Goal: Task Accomplishment & Management: Manage account settings

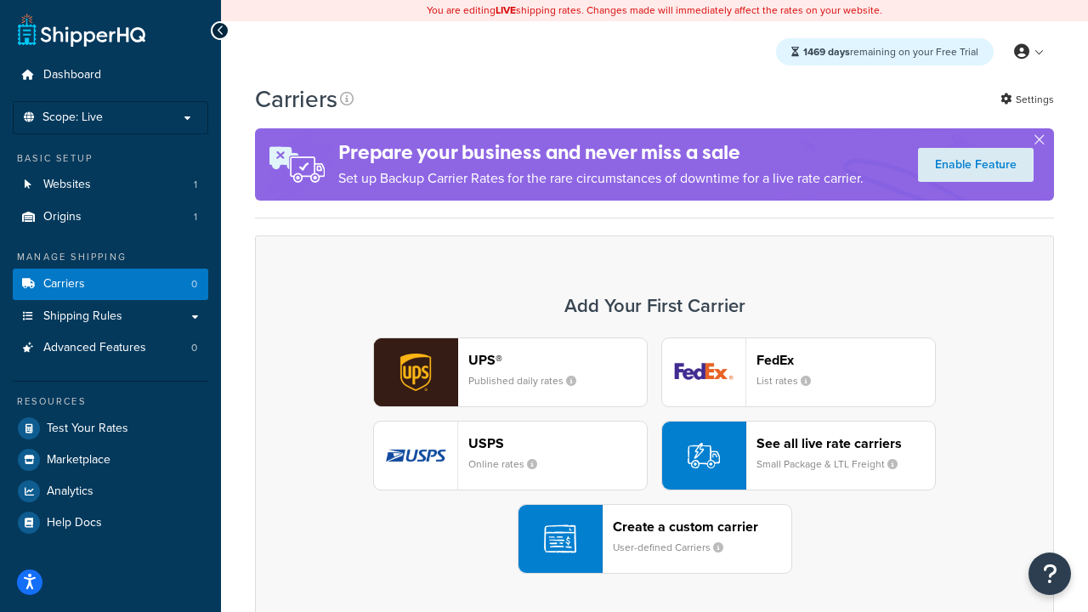
click at [655, 456] on div "UPS® Published daily rates FedEx List rates USPS Online rates See all live rate…" at bounding box center [654, 456] width 763 height 236
click at [846, 360] on header "FedEx" at bounding box center [846, 360] width 179 height 16
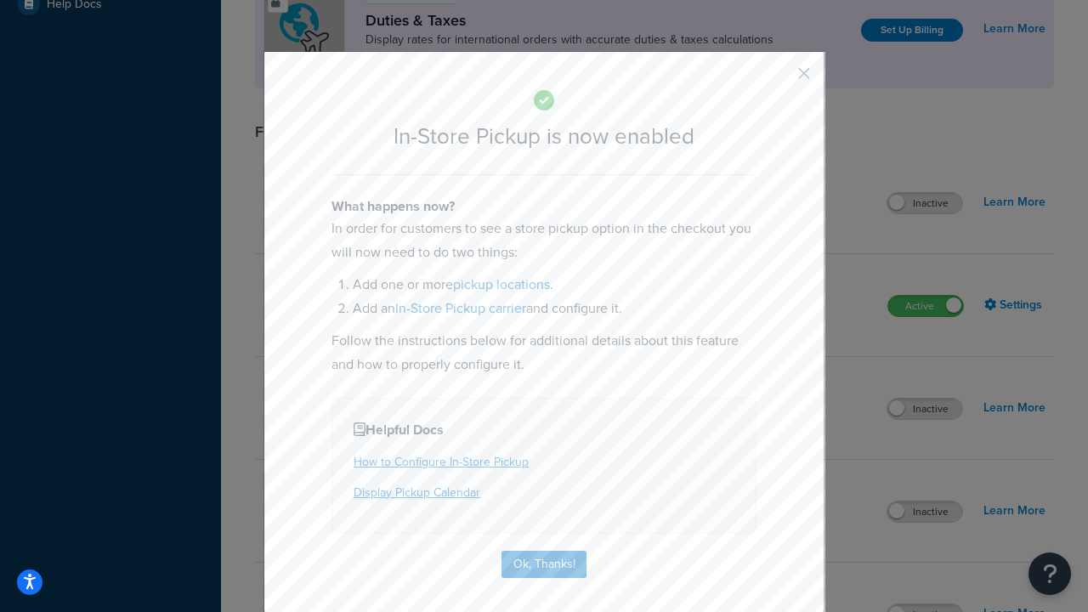
click at [779, 79] on button "button" at bounding box center [779, 79] width 4 height 4
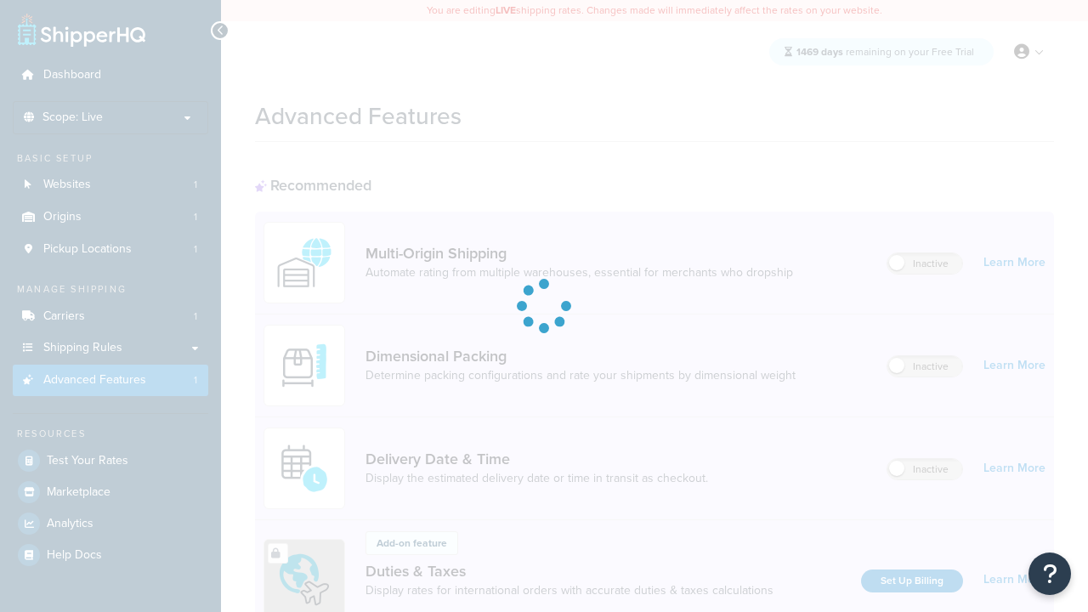
scroll to position [551, 0]
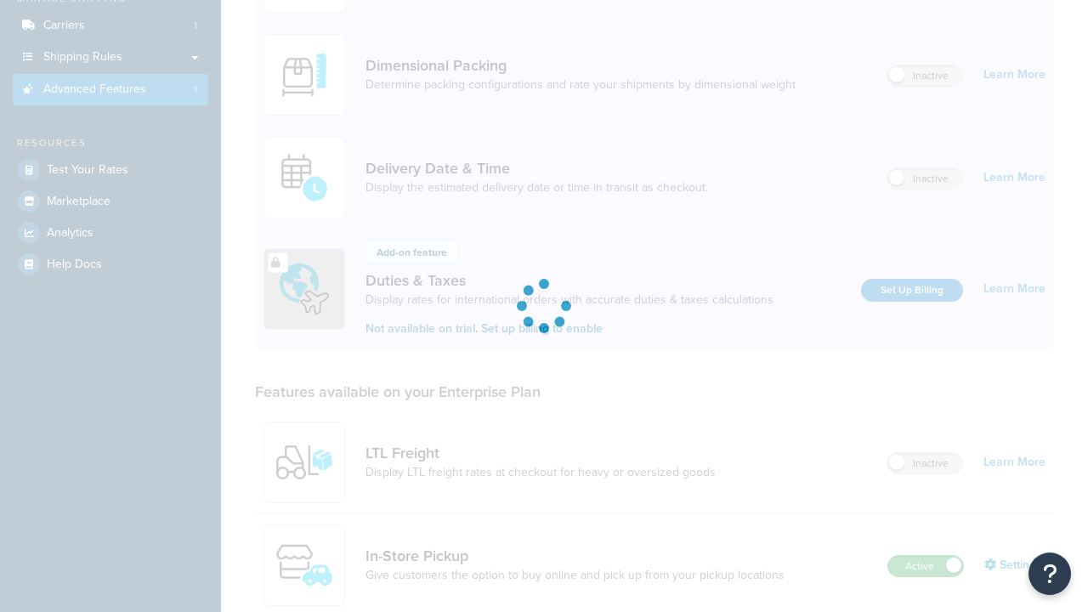
click at [926, 556] on label "Active" at bounding box center [925, 566] width 75 height 20
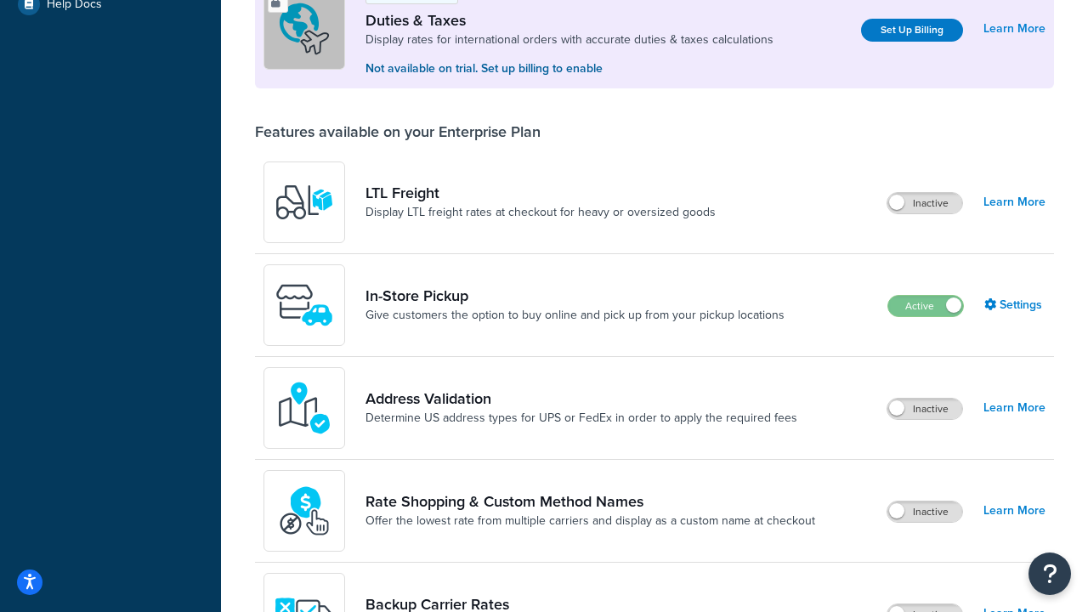
scroll to position [519, 0]
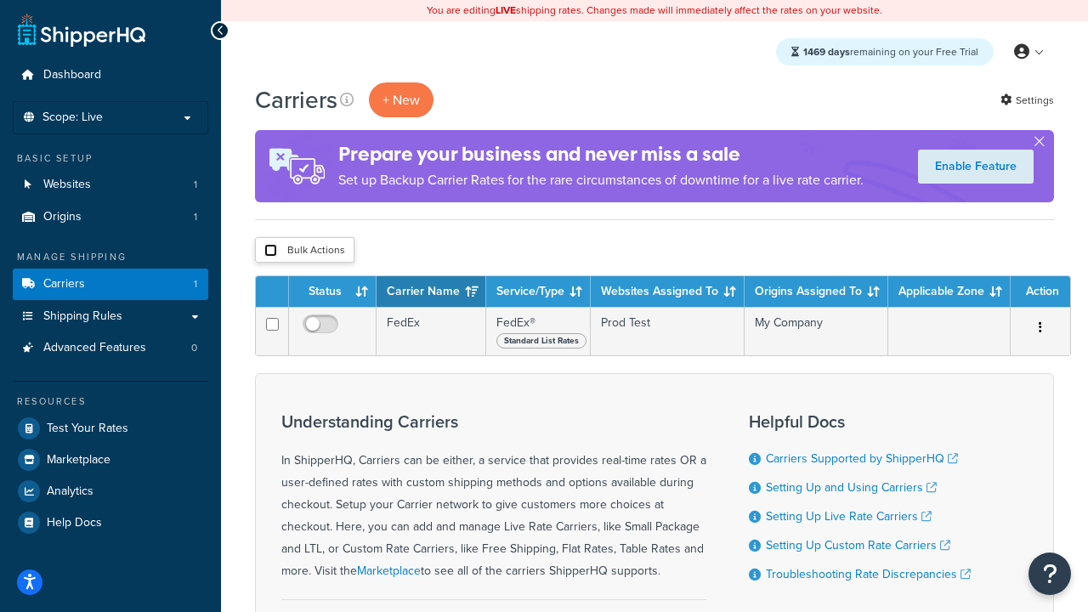
click at [270, 251] on input "checkbox" at bounding box center [270, 250] width 13 height 13
checkbox input "true"
click at [0, 0] on button "Delete" at bounding box center [0, 0] width 0 height 0
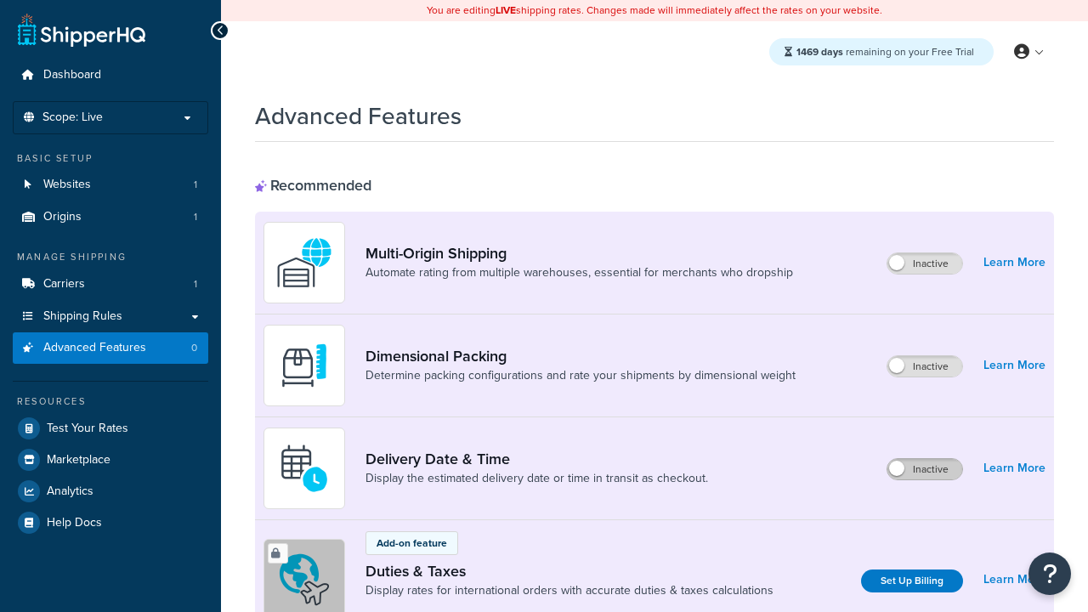
click at [925, 469] on label "Inactive" at bounding box center [925, 469] width 75 height 20
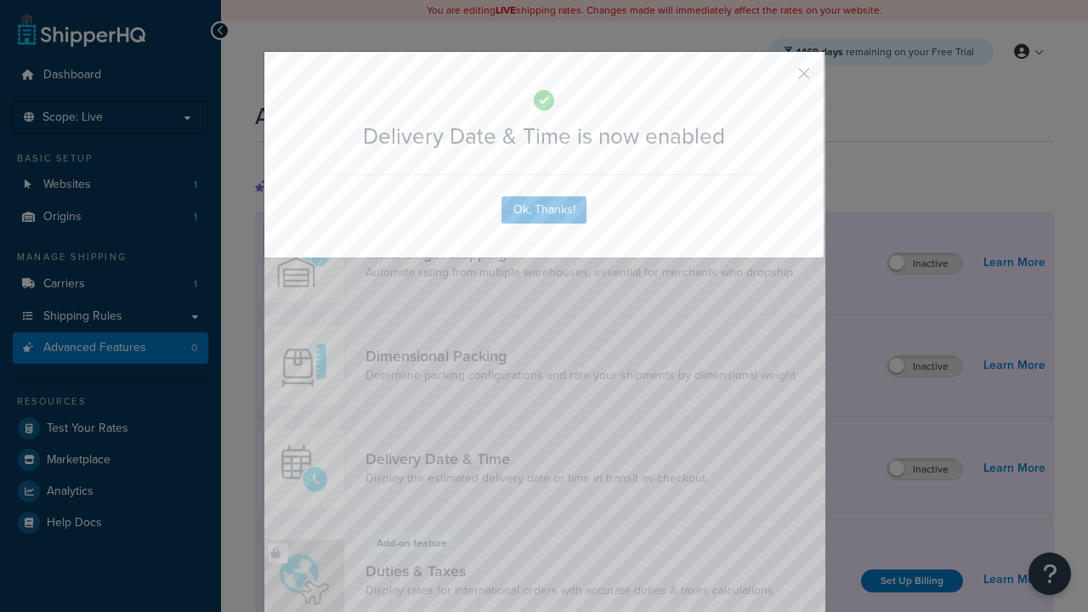
click at [779, 79] on button "button" at bounding box center [779, 79] width 4 height 4
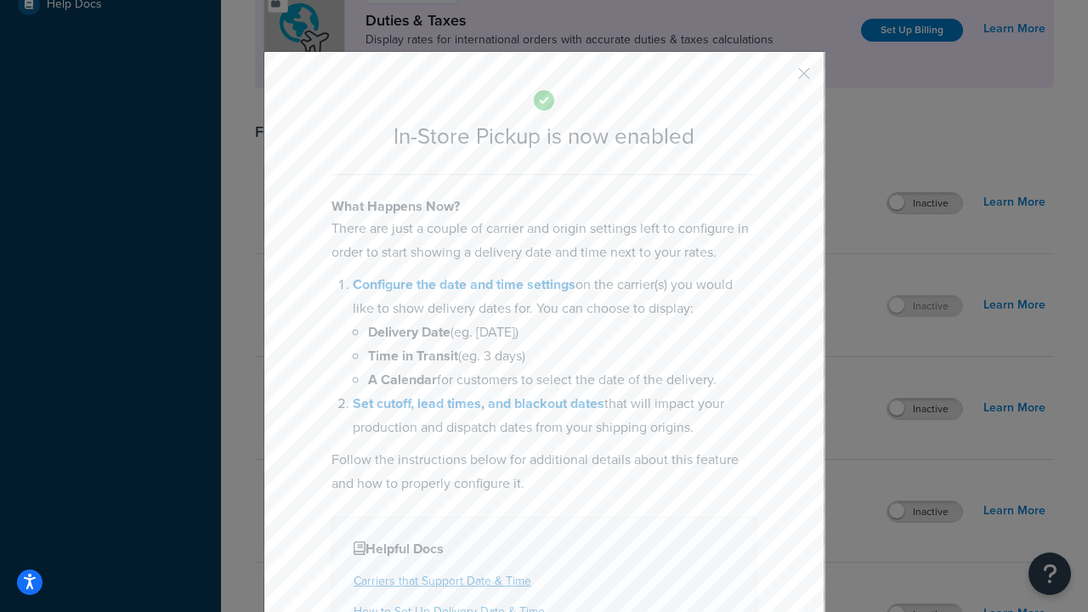
scroll to position [583, 0]
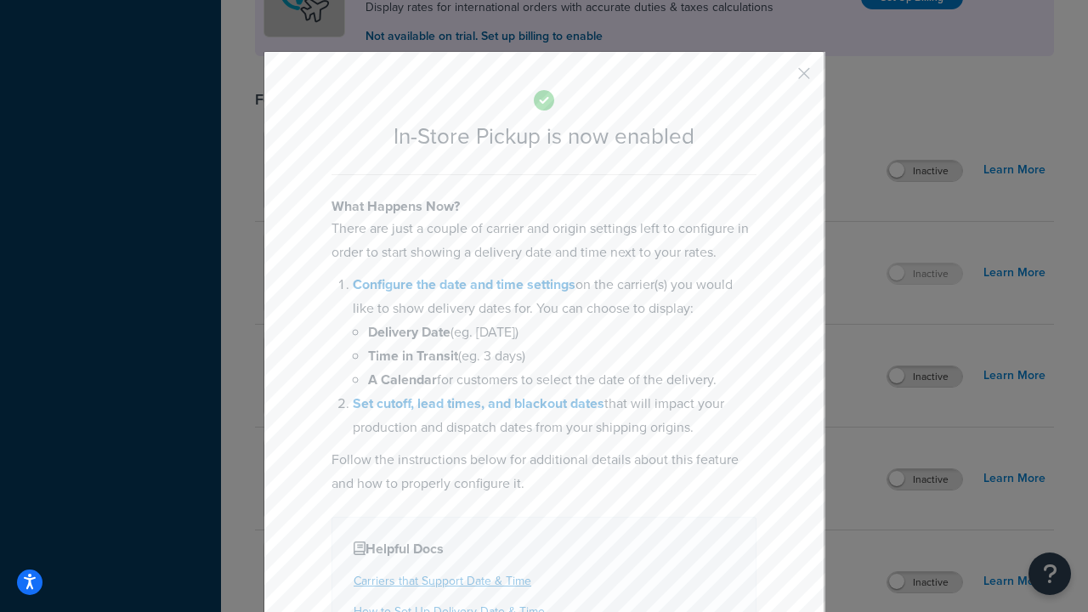
click at [779, 79] on button "button" at bounding box center [779, 79] width 4 height 4
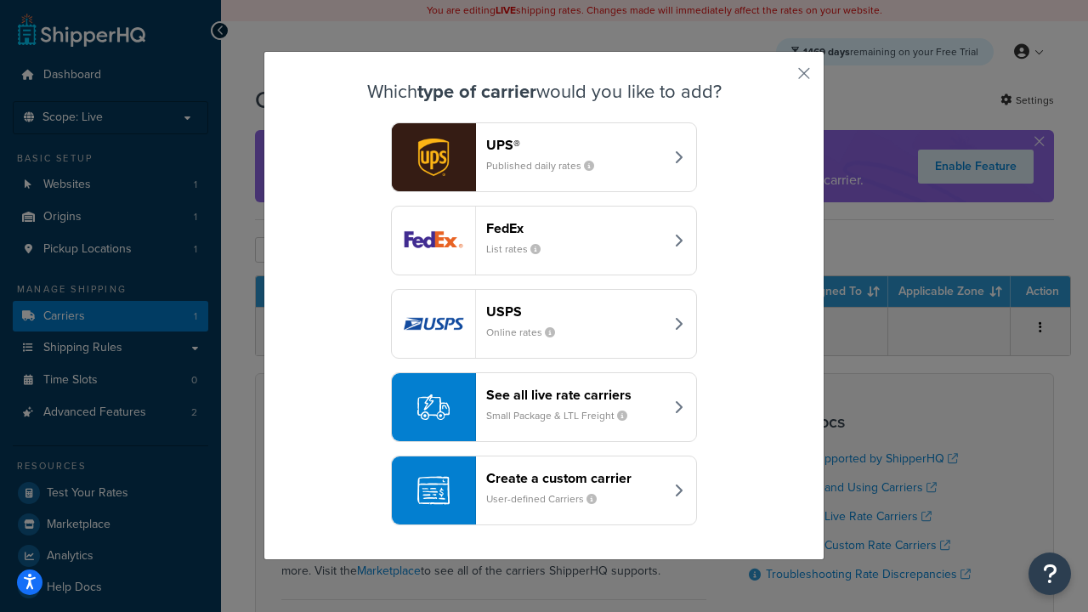
click at [544, 491] on div "Create a custom carrier User-defined Carriers" at bounding box center [575, 490] width 178 height 41
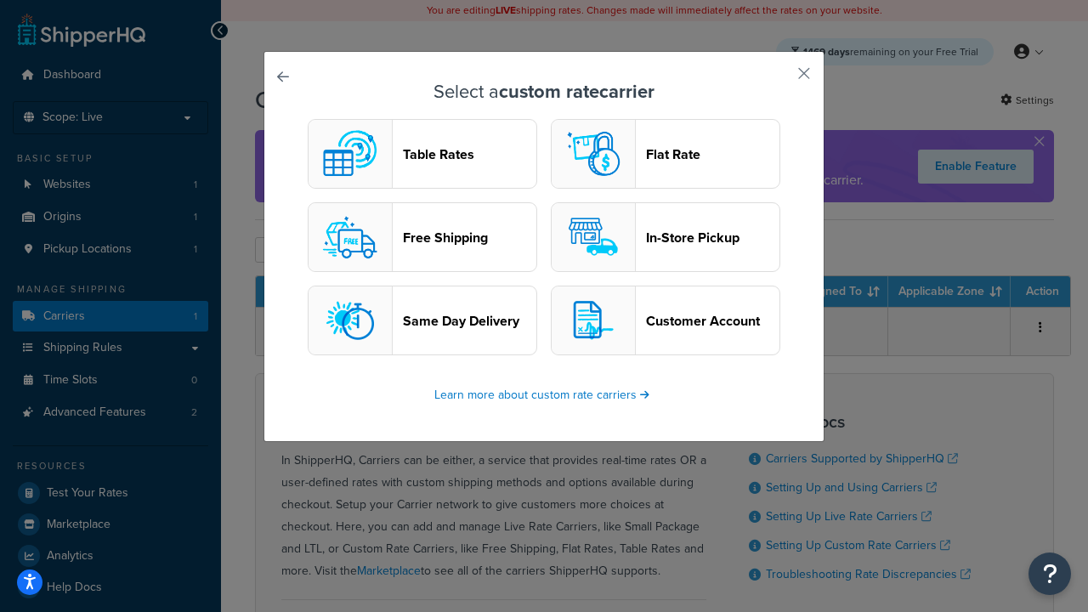
click at [666, 237] on header "In-Store Pickup" at bounding box center [712, 238] width 133 height 16
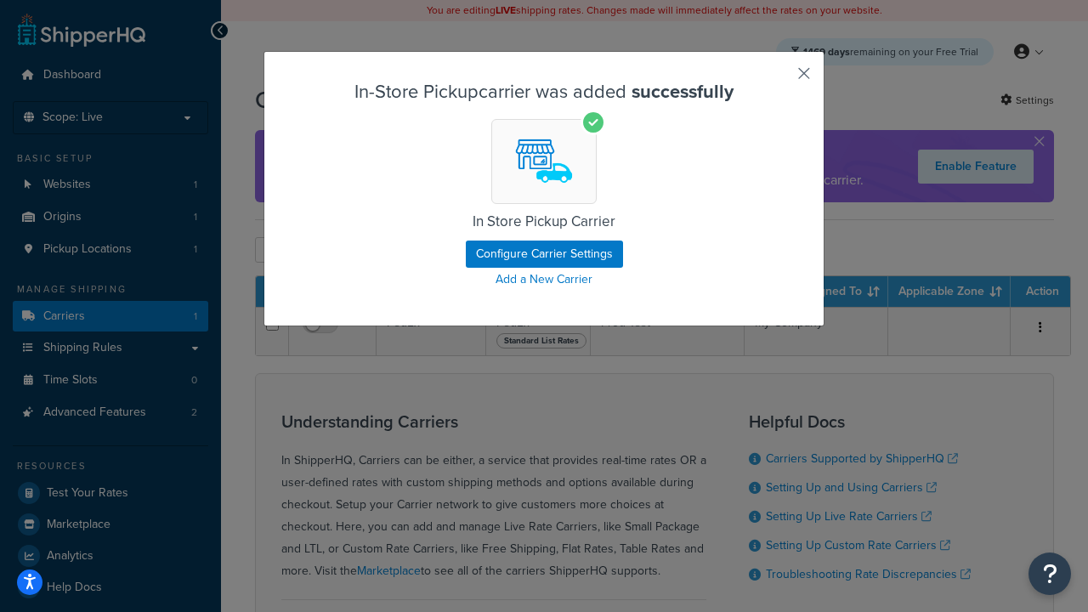
click at [779, 79] on button "button" at bounding box center [779, 79] width 4 height 4
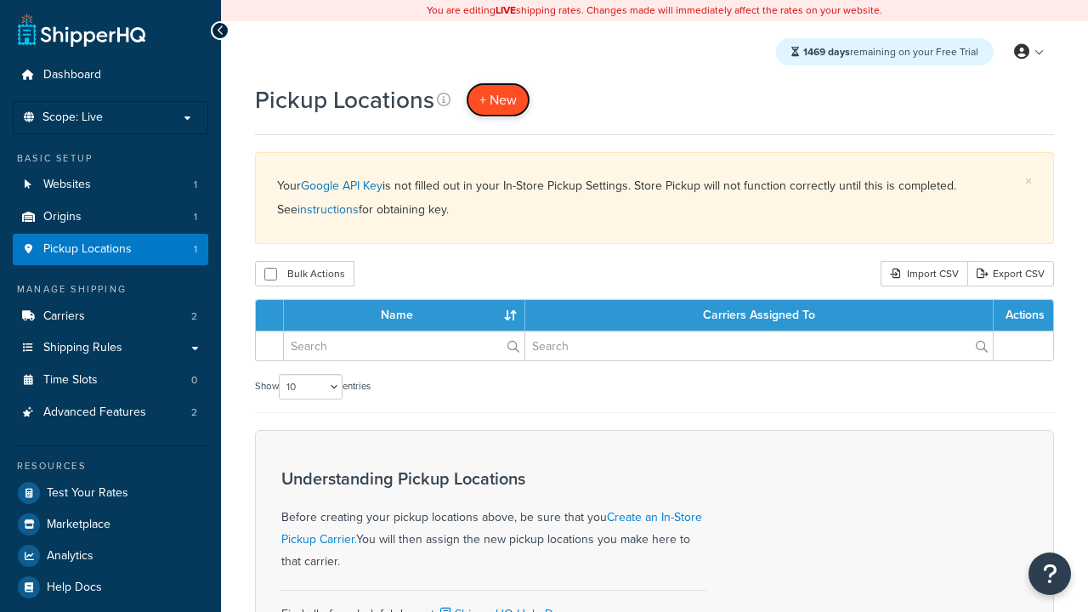
click at [498, 99] on span "+ New" at bounding box center [498, 100] width 37 height 20
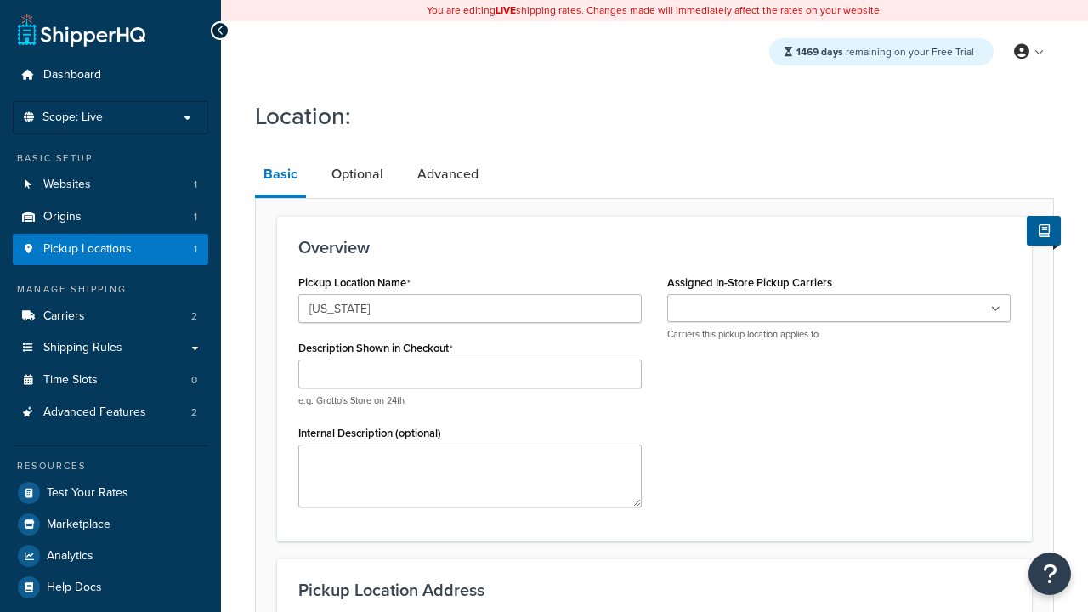
type input "[US_STATE]"
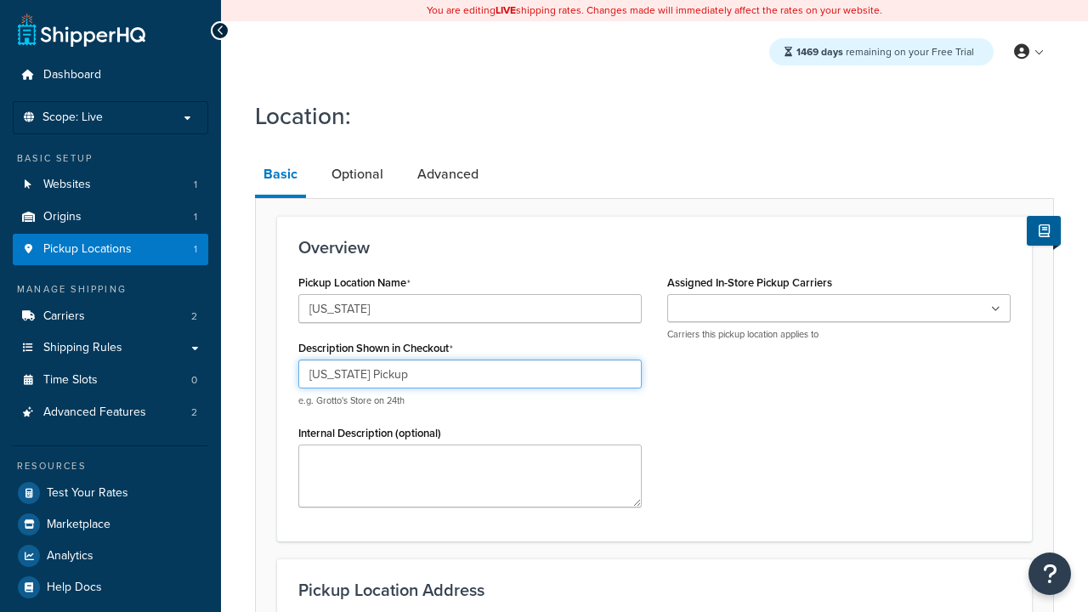
type input "[US_STATE] Pickup"
click at [839, 309] on ul at bounding box center [838, 308] width 343 height 28
type input "3385 Michelson Drive"
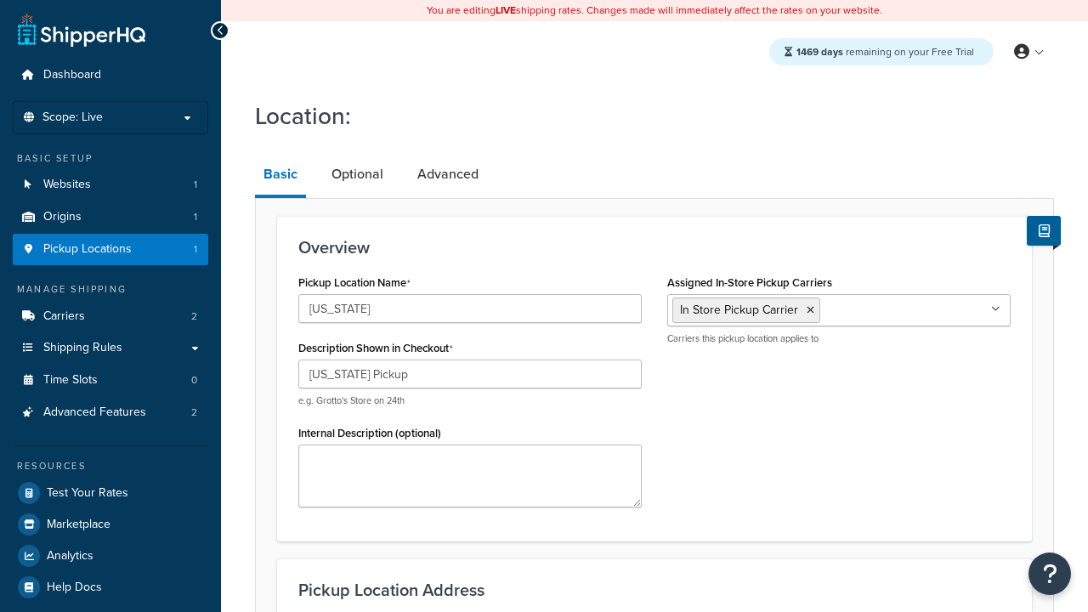
type input "Suite B"
type input "Irvine"
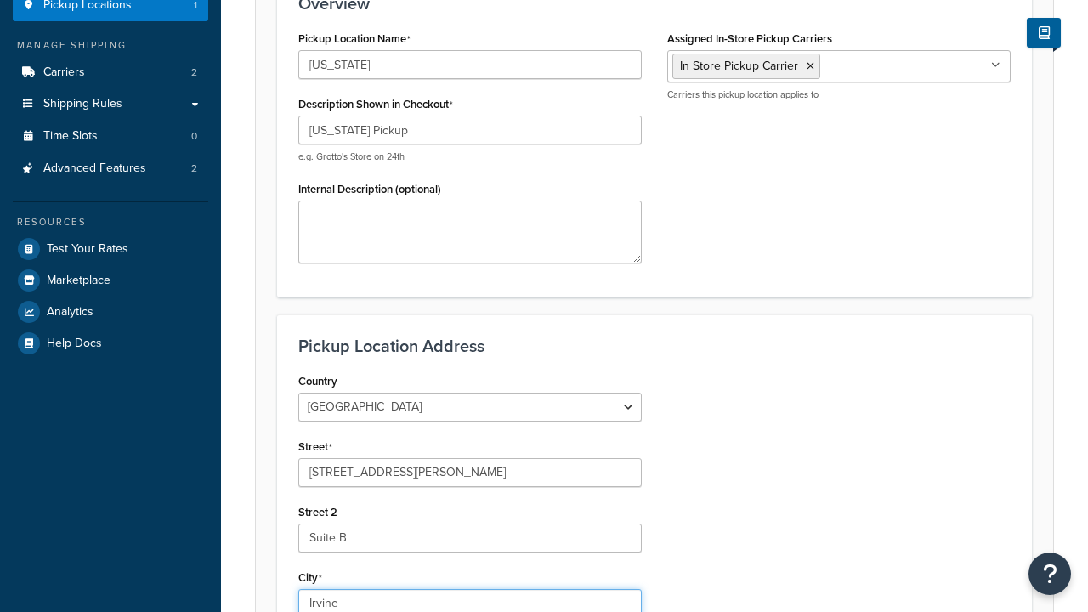
select select "5"
type input "Irvine"
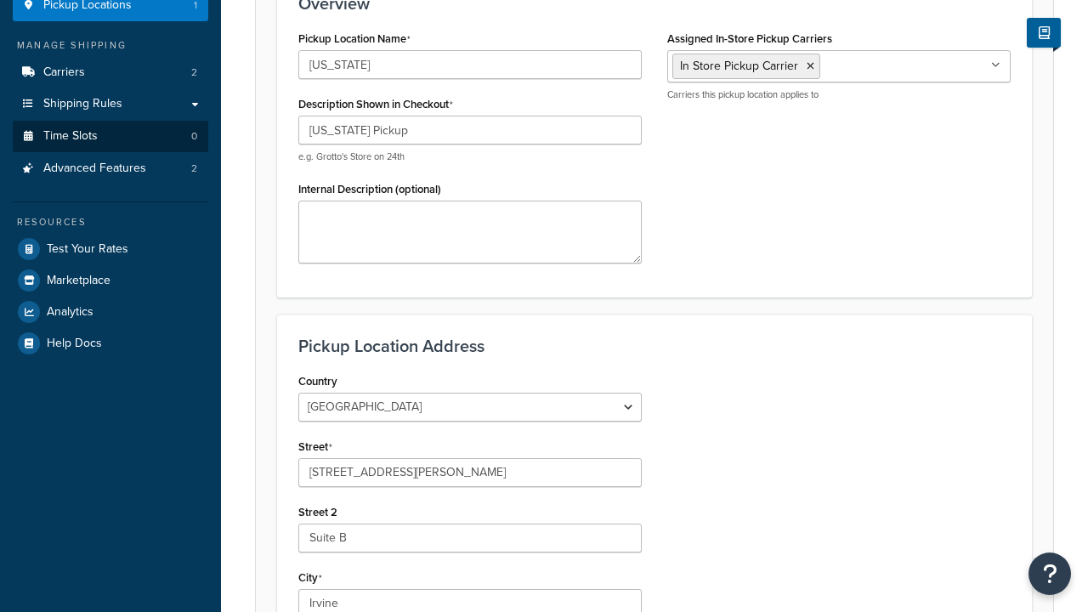
type input "92612"
click at [111, 152] on link "Time Slots 0" at bounding box center [111, 136] width 196 height 31
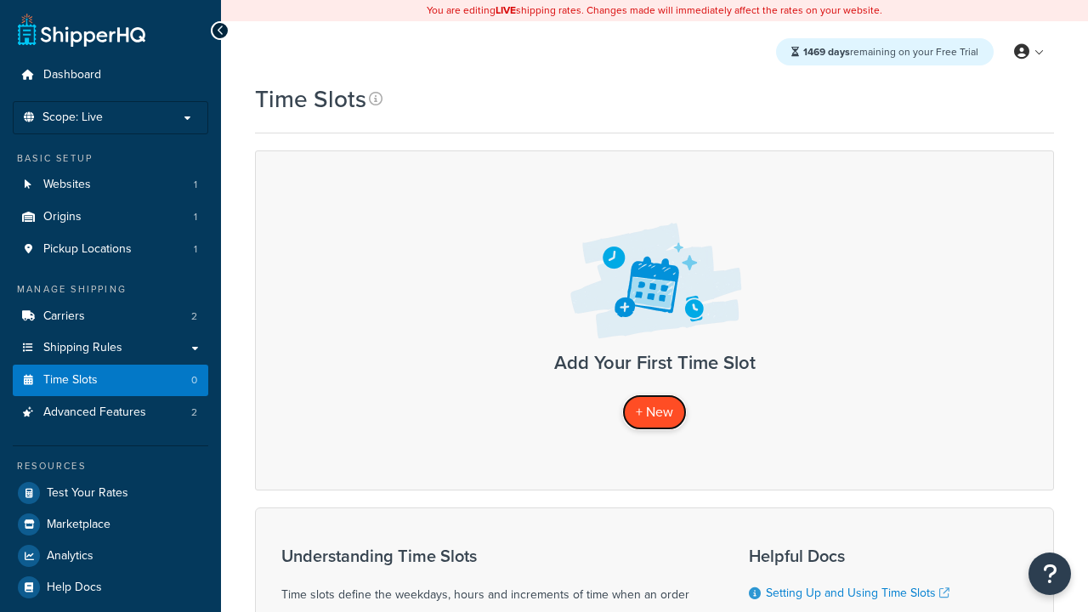
click at [655, 412] on span "+ New" at bounding box center [654, 412] width 37 height 20
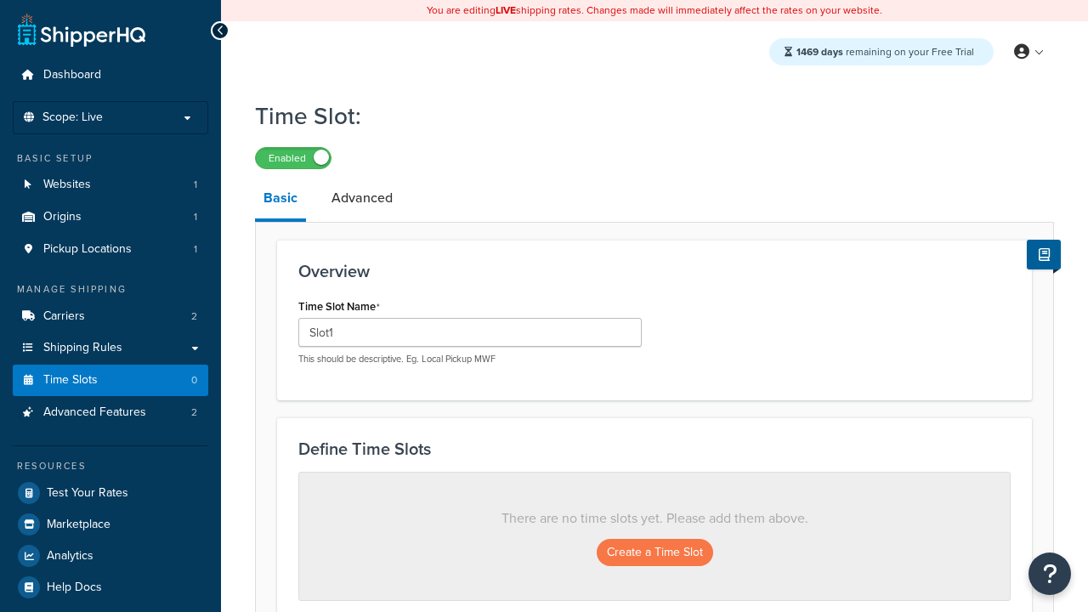
scroll to position [459, 0]
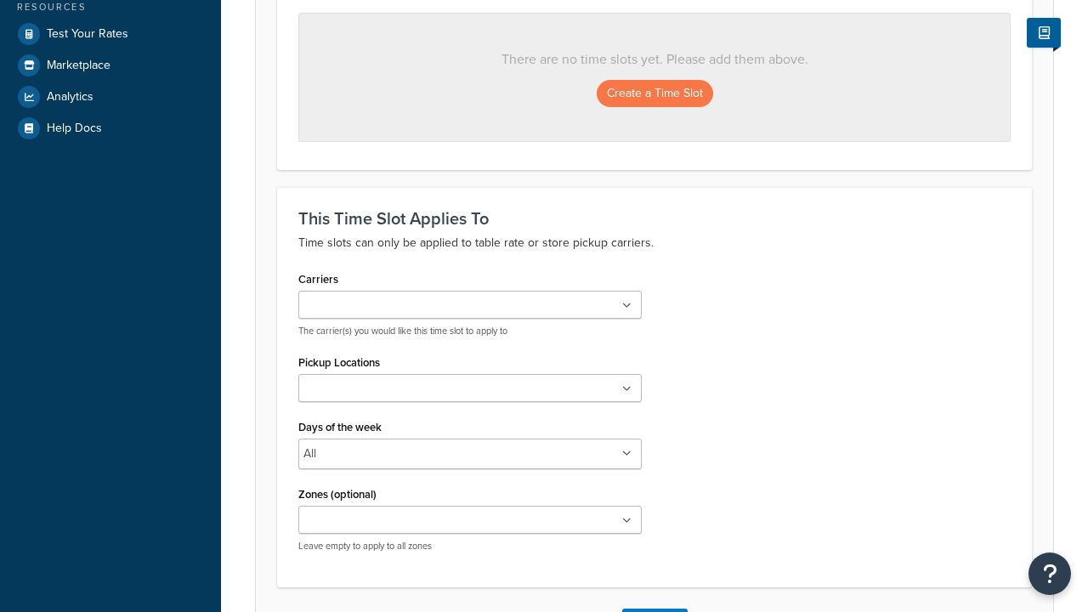
type input "Slot1"
click at [470, 306] on ul at bounding box center [469, 305] width 343 height 28
click at [470, 394] on ul at bounding box center [469, 388] width 343 height 28
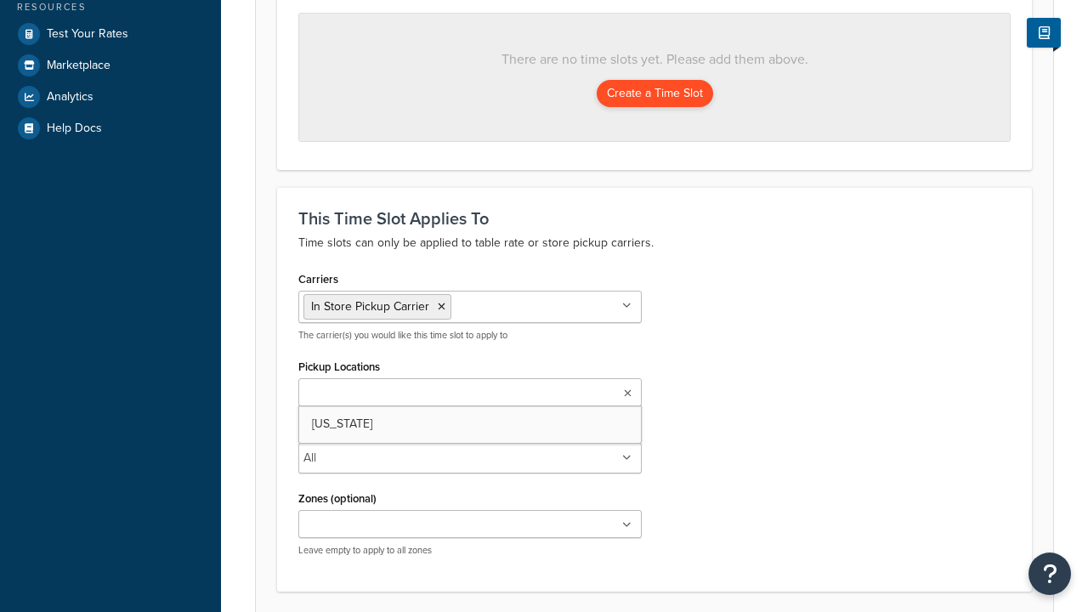
scroll to position [0, 0]
click at [655, 94] on button "Create a Time Slot" at bounding box center [655, 93] width 116 height 27
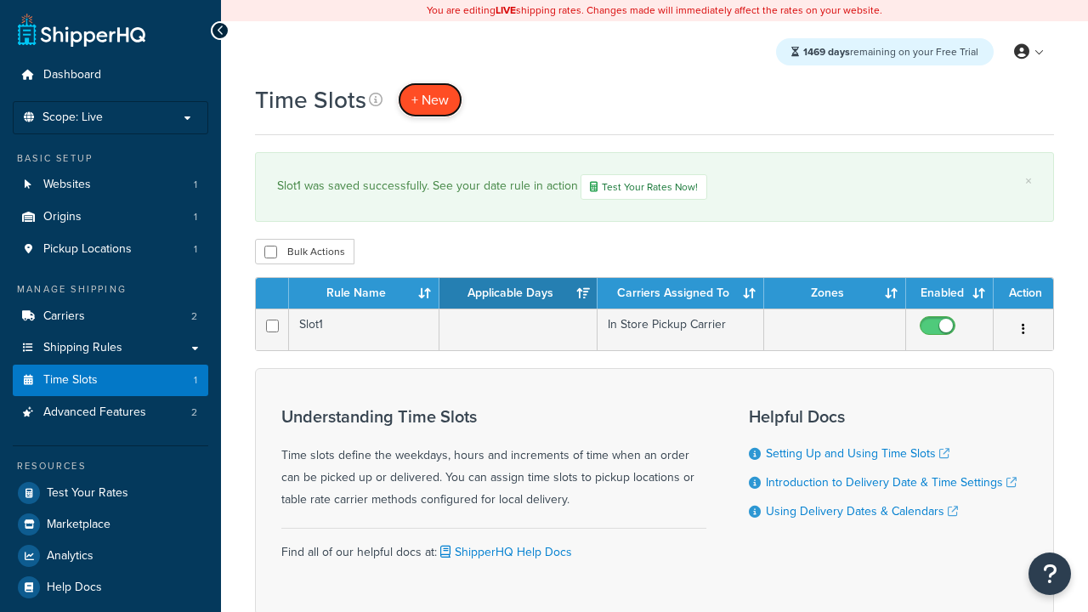
click at [430, 99] on span "+ New" at bounding box center [429, 100] width 37 height 20
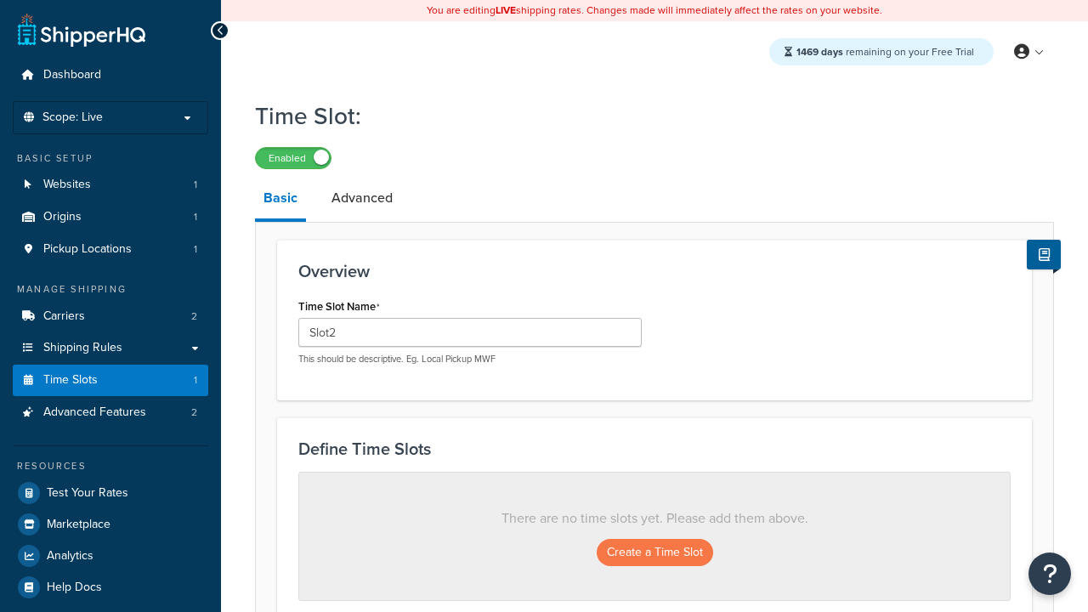
scroll to position [459, 0]
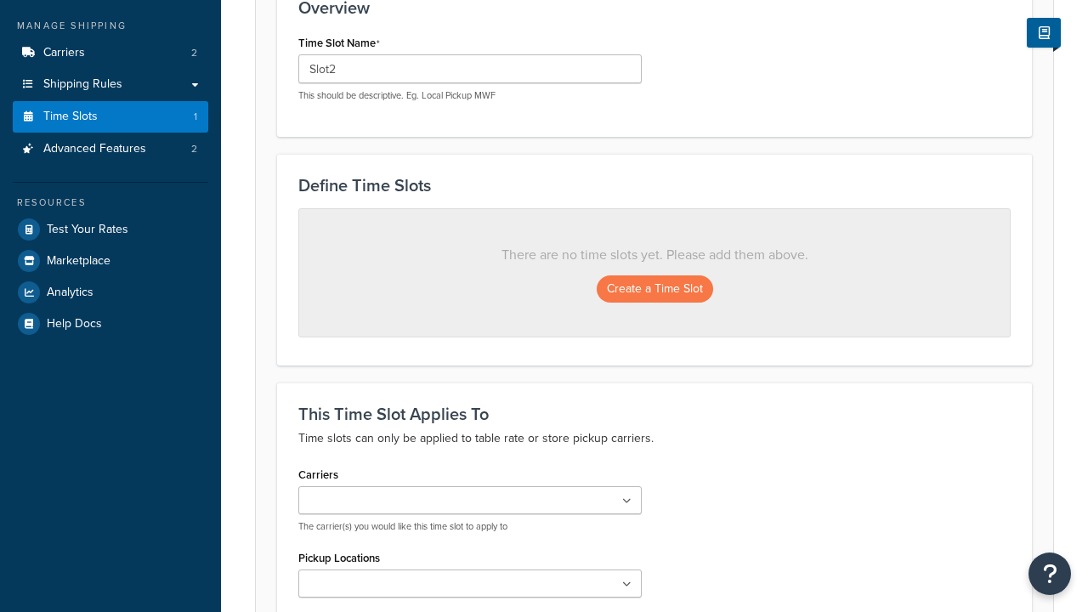
type input "Slot2"
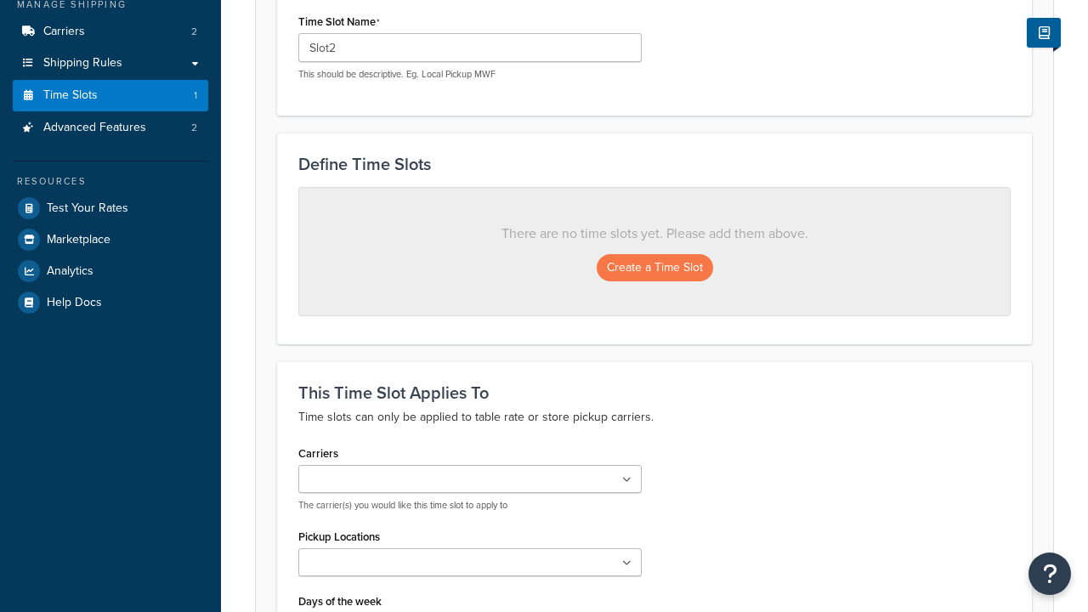
click at [470, 465] on ul at bounding box center [469, 479] width 343 height 28
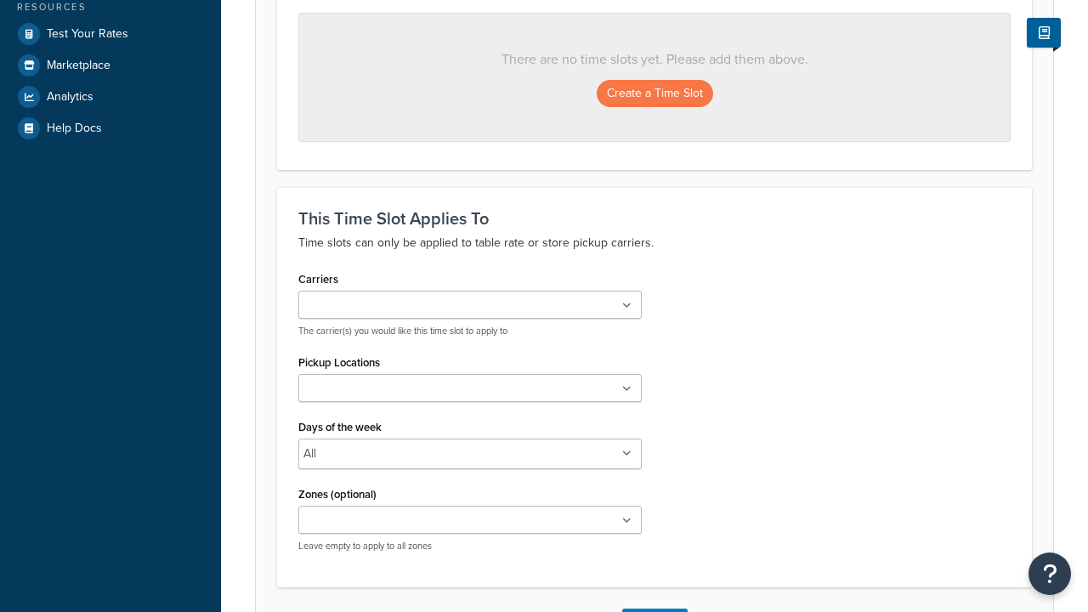
click at [470, 394] on ul at bounding box center [469, 388] width 343 height 28
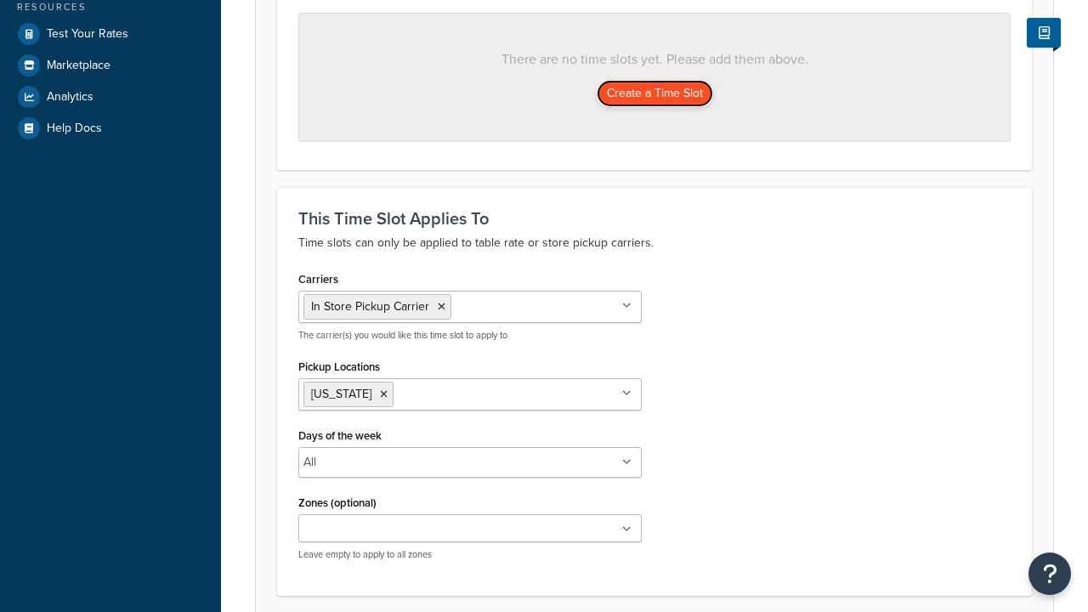
click at [655, 94] on button "Create a Time Slot" at bounding box center [655, 93] width 116 height 27
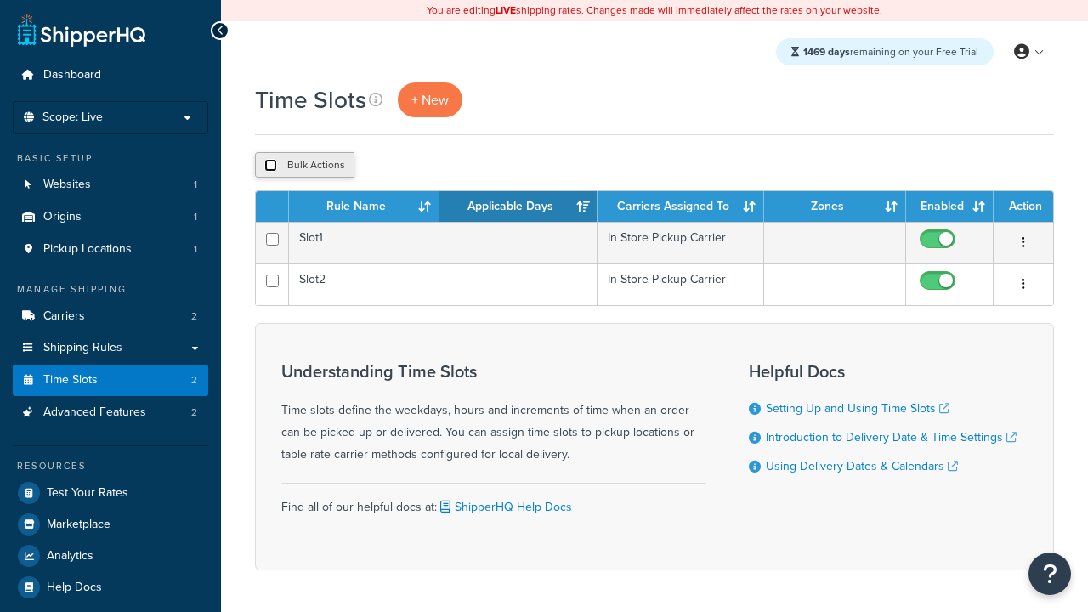
click at [270, 166] on input "checkbox" at bounding box center [270, 165] width 13 height 13
checkbox input "true"
click at [0, 0] on button "Duplicate" at bounding box center [0, 0] width 0 height 0
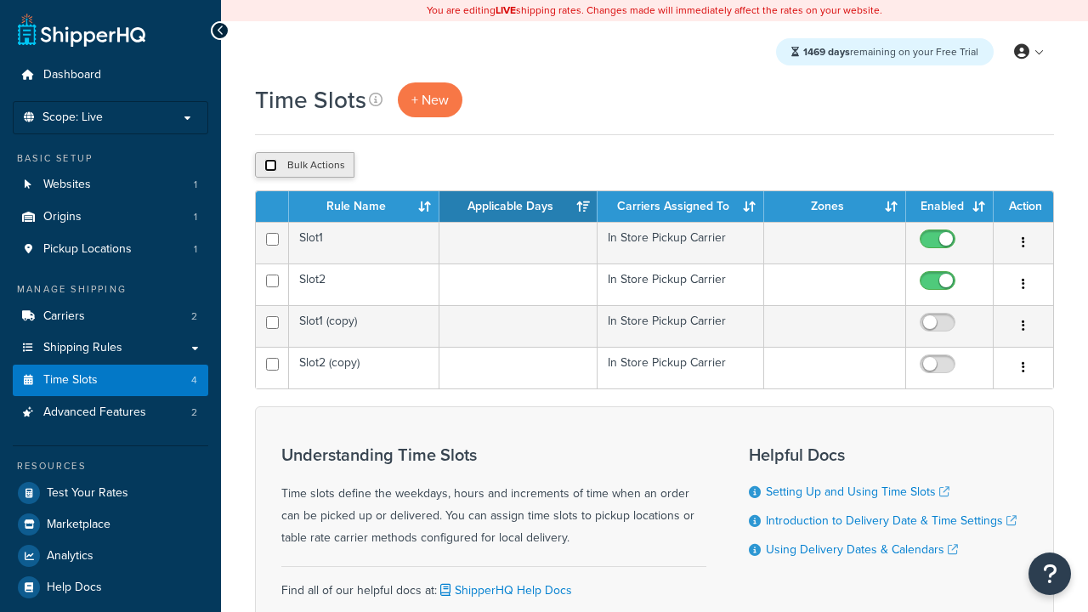
click at [270, 166] on input "checkbox" at bounding box center [270, 165] width 13 height 13
checkbox input "true"
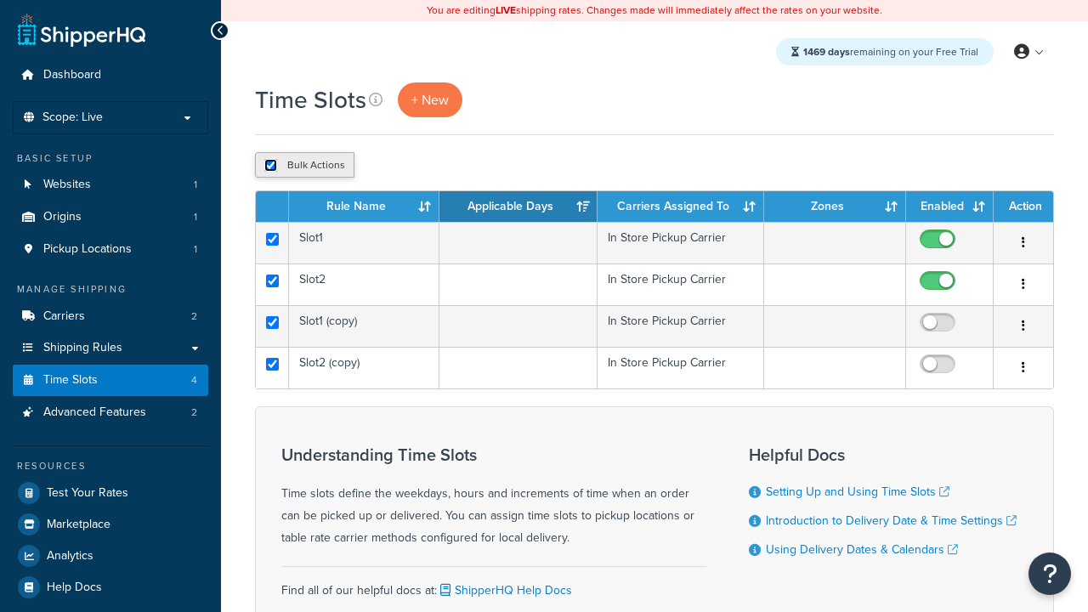
checkbox input "true"
click at [0, 0] on button "Delete" at bounding box center [0, 0] width 0 height 0
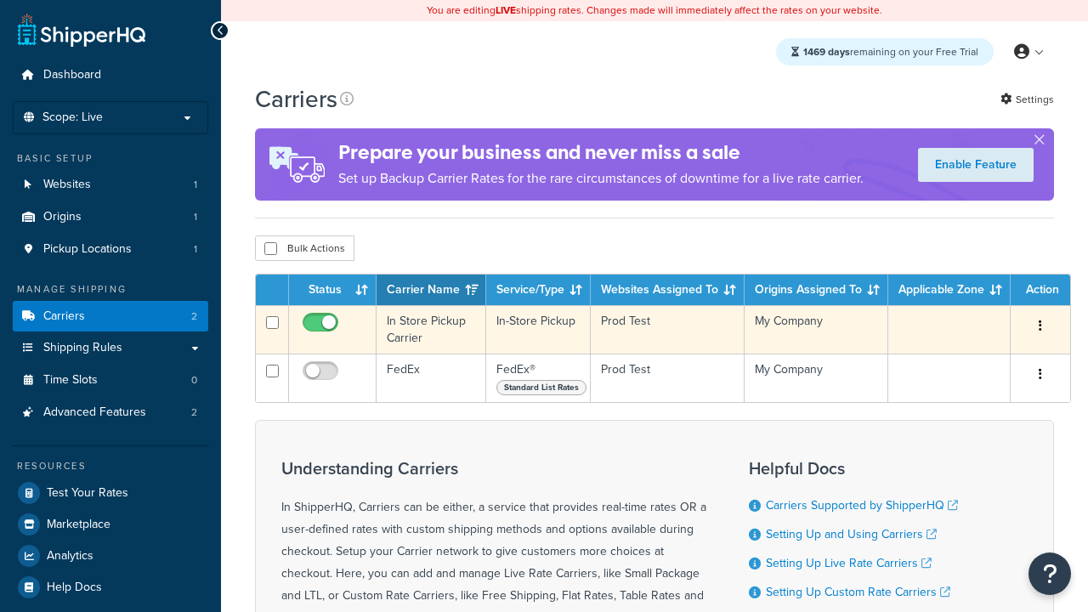
click at [1041, 327] on icon "button" at bounding box center [1040, 326] width 3 height 12
click at [0, 0] on link "Delete" at bounding box center [0, 0] width 0 height 0
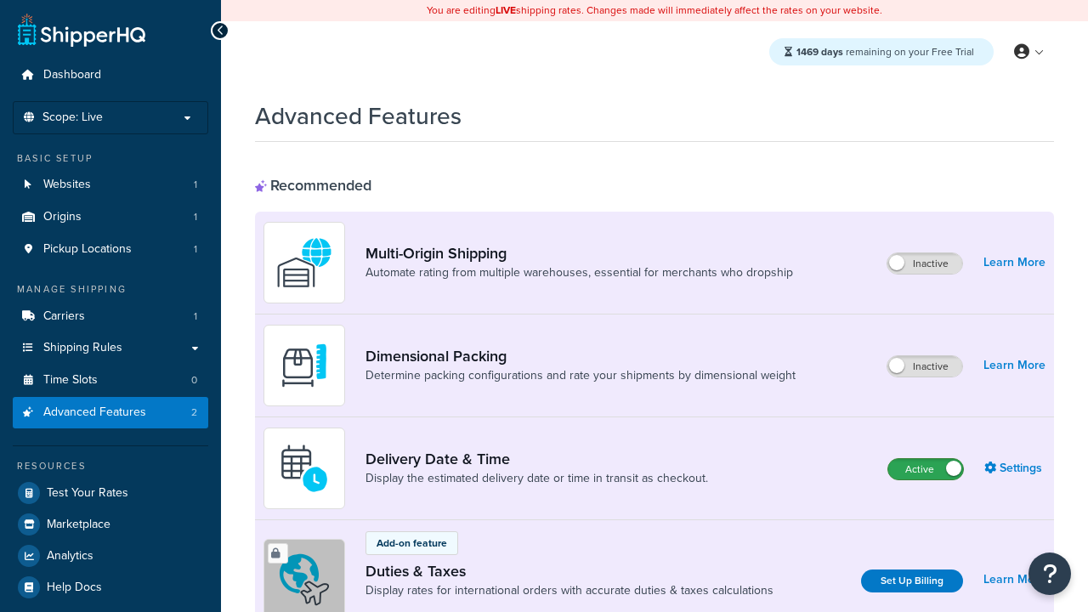
click at [926, 469] on label "Active" at bounding box center [925, 469] width 75 height 20
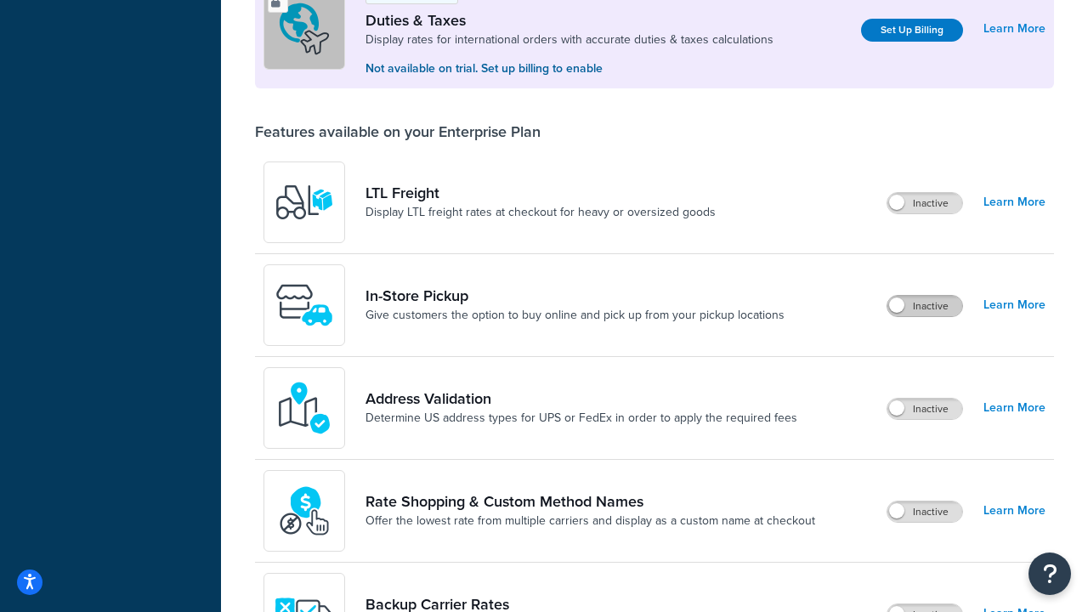
scroll to position [519, 0]
